Goal: Information Seeking & Learning: Find specific fact

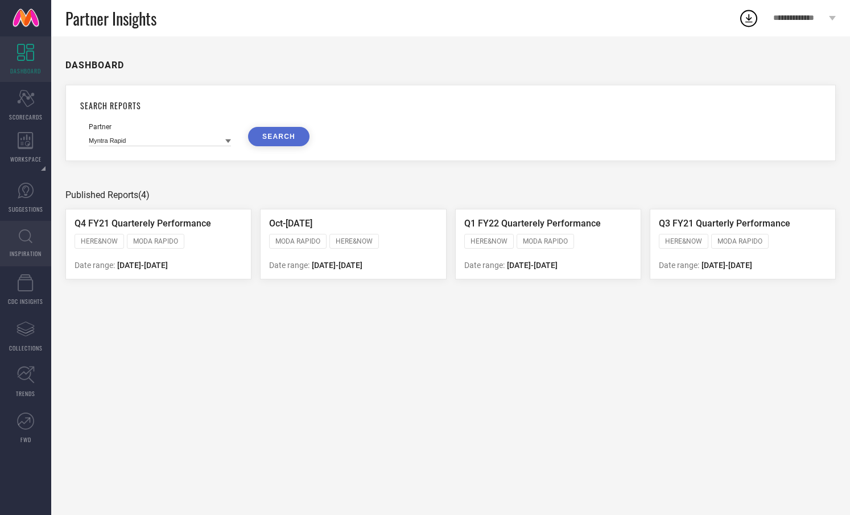
click at [23, 242] on icon at bounding box center [26, 236] width 14 height 14
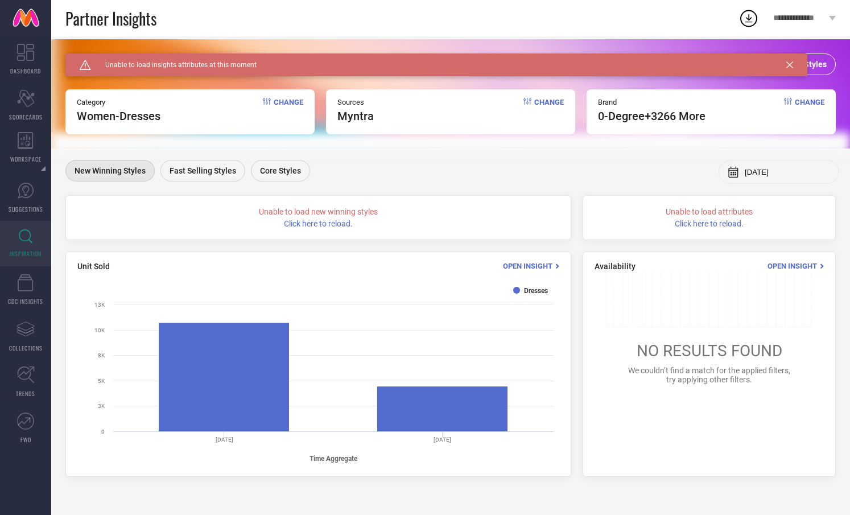
click at [794, 67] on div "Caution Created with Sketch. Unable to load insights attributes at this moment" at bounding box center [436, 64] width 742 height 23
click at [789, 65] on icon at bounding box center [789, 64] width 7 height 7
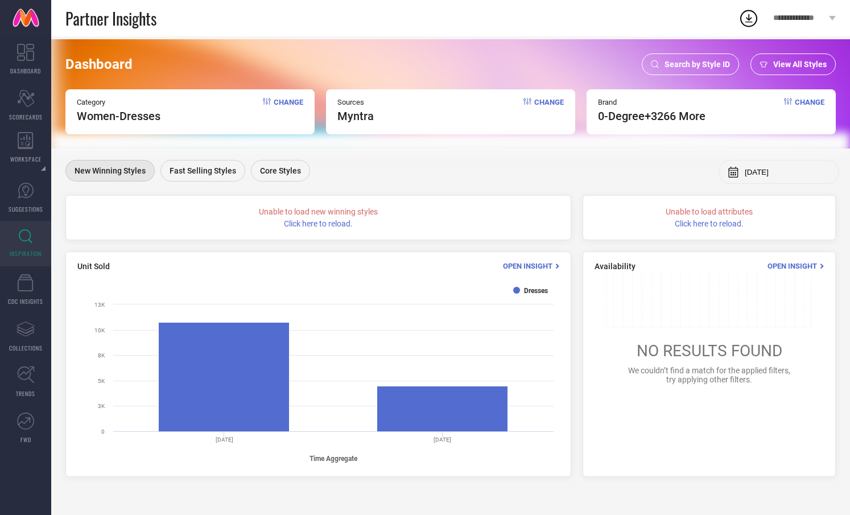
click at [676, 64] on span "Search by Style ID" at bounding box center [697, 64] width 65 height 9
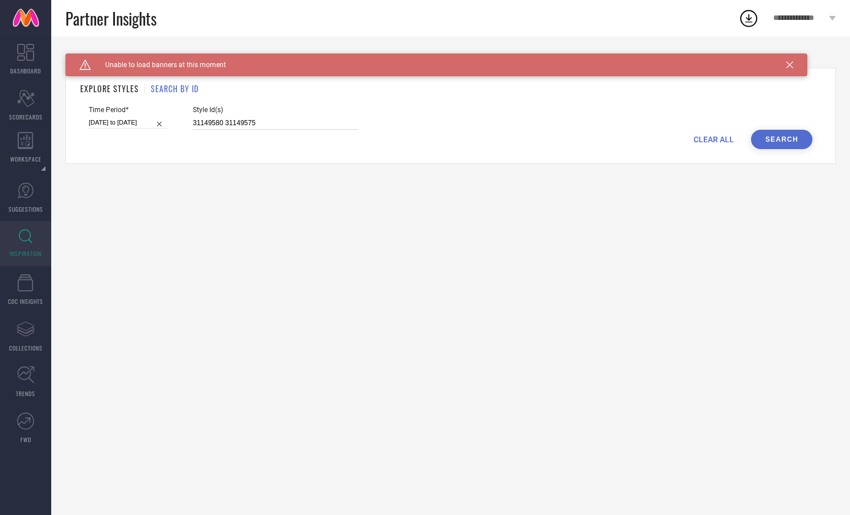
drag, startPoint x: 256, startPoint y: 121, endPoint x: 162, endPoint y: 119, distance: 94.5
click at [162, 119] on div "Time Period* [DATE] to [DATE] Style Id(s) 31149580 31149575" at bounding box center [451, 118] width 724 height 24
paste input "400019"
type input "31400019"
click at [776, 140] on button "Search" at bounding box center [781, 139] width 61 height 19
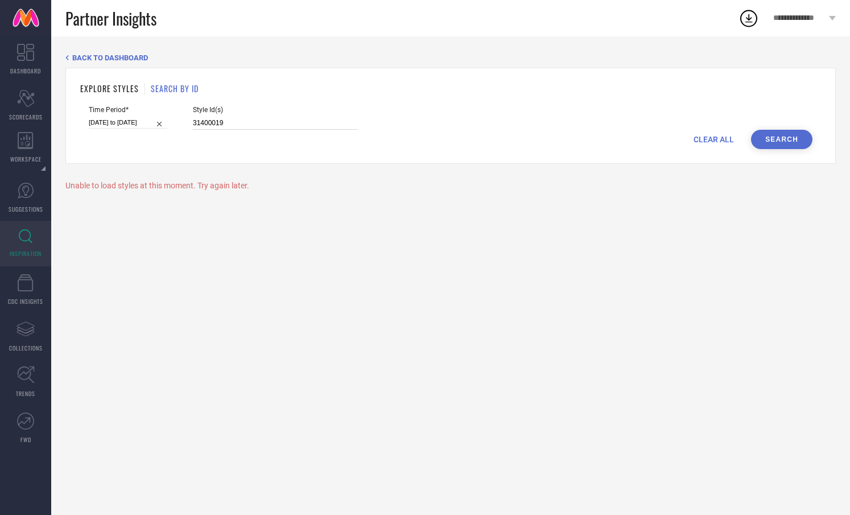
drag, startPoint x: 218, startPoint y: 125, endPoint x: 173, endPoint y: 121, distance: 45.6
click at [173, 121] on div "Time Period* [DATE] to [DATE] Style Id(s) 31400019" at bounding box center [451, 118] width 724 height 24
click at [205, 154] on div "EXPLORE STYLES SEARCH BY ID Time Period* [DATE] to [DATE] Style Id(s) 31400019 …" at bounding box center [450, 116] width 770 height 96
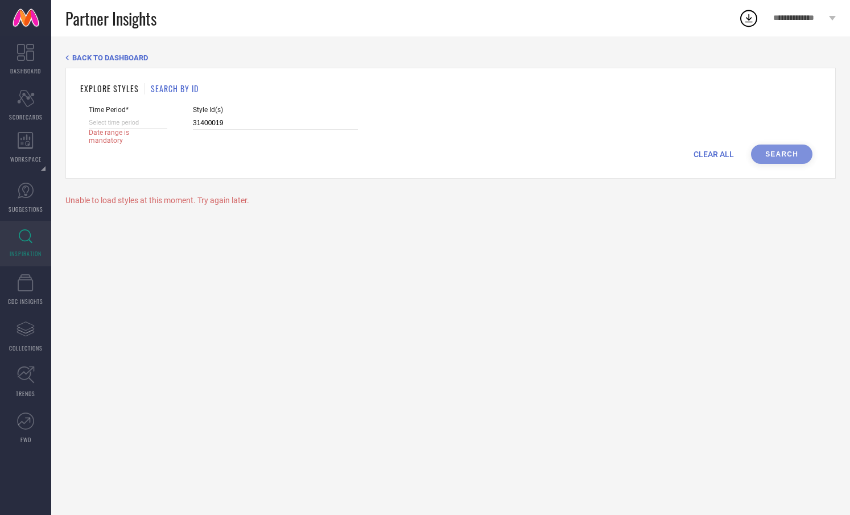
click at [772, 155] on div "CLEAR ALL Search" at bounding box center [451, 154] width 724 height 19
click at [128, 120] on input at bounding box center [128, 123] width 79 height 12
select select "9"
select select "2025"
select select "10"
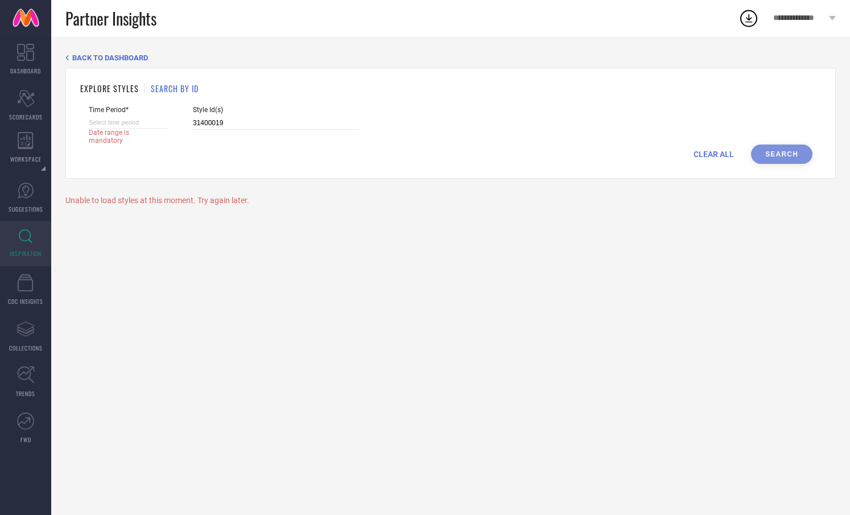
select select "2025"
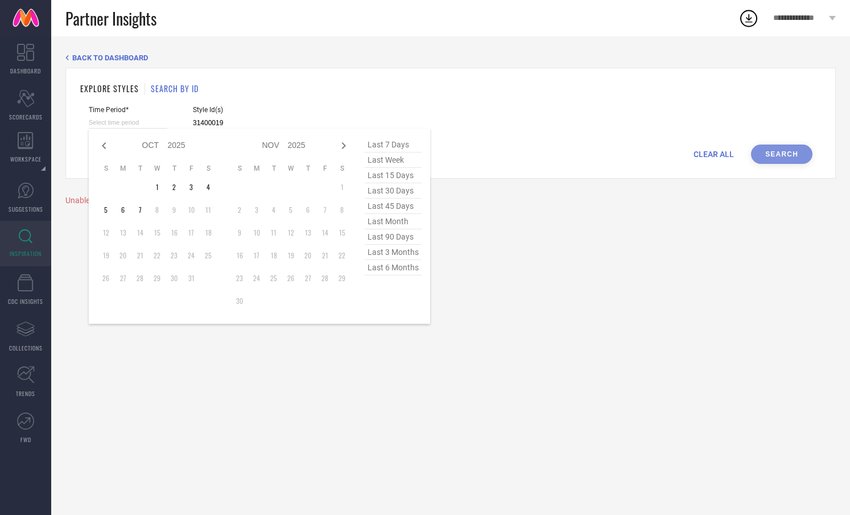
click at [398, 243] on span "last 90 days" at bounding box center [393, 236] width 57 height 15
type input "[DATE] to [DATE]"
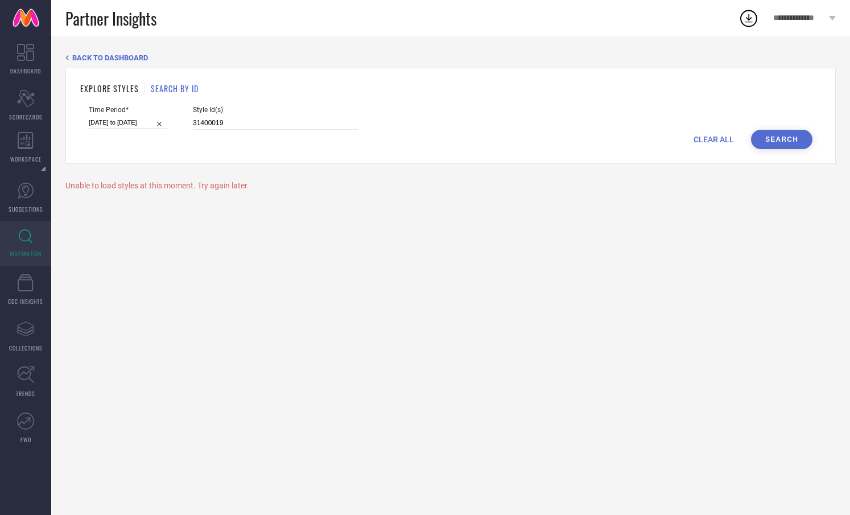
click at [772, 138] on button "Search" at bounding box center [781, 139] width 61 height 19
